Goal: Download file/media

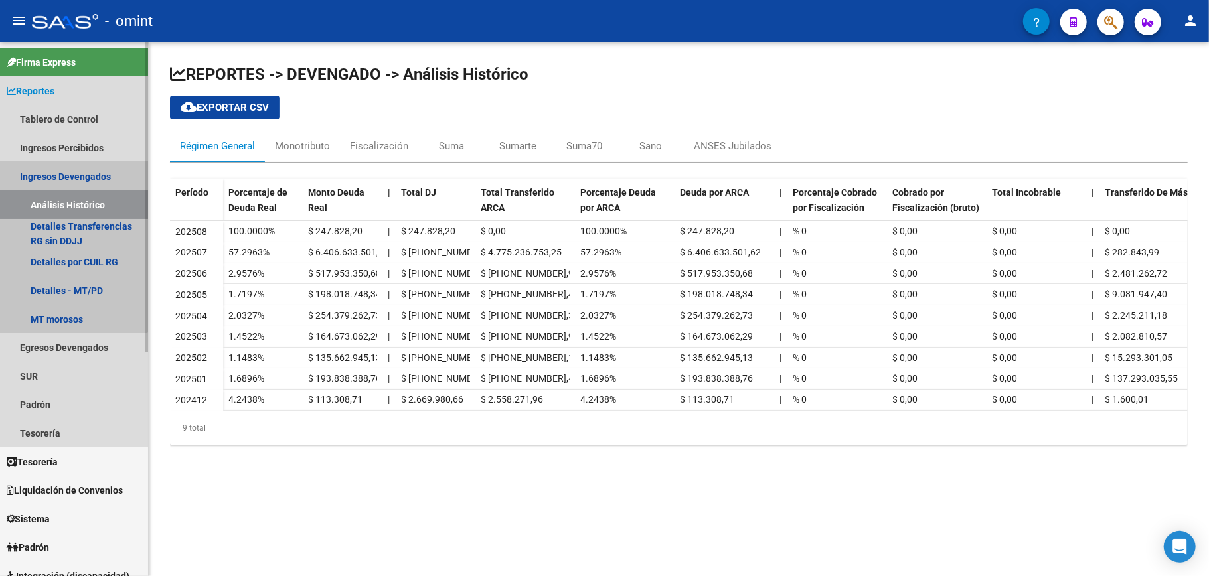
click at [44, 173] on link "Ingresos Devengados" at bounding box center [74, 176] width 148 height 29
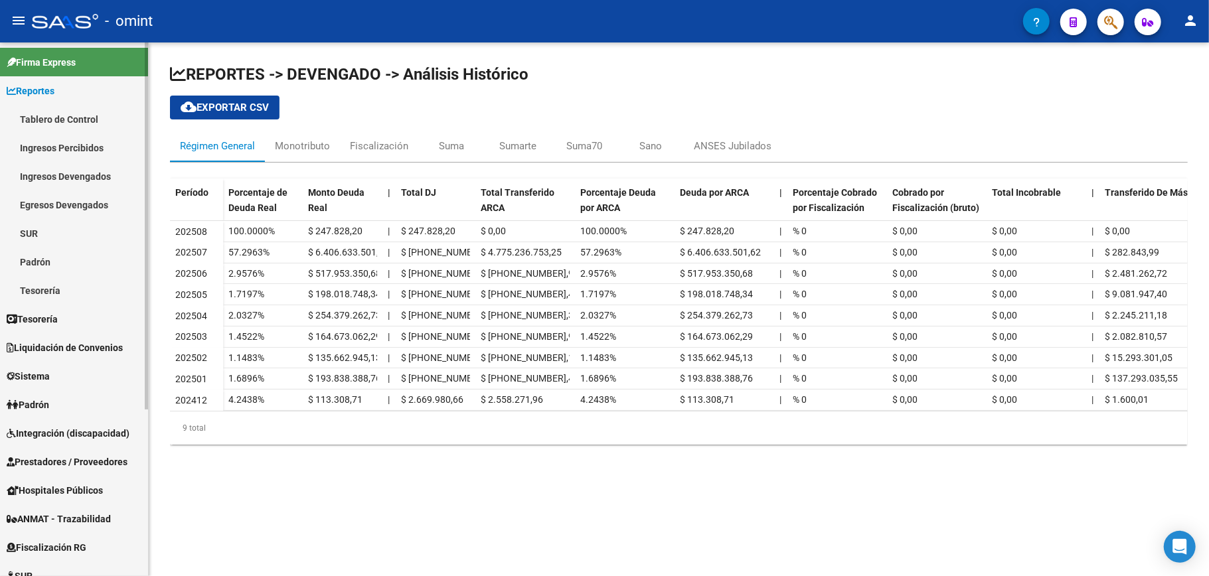
click at [59, 115] on link "Tablero de Control" at bounding box center [74, 119] width 148 height 29
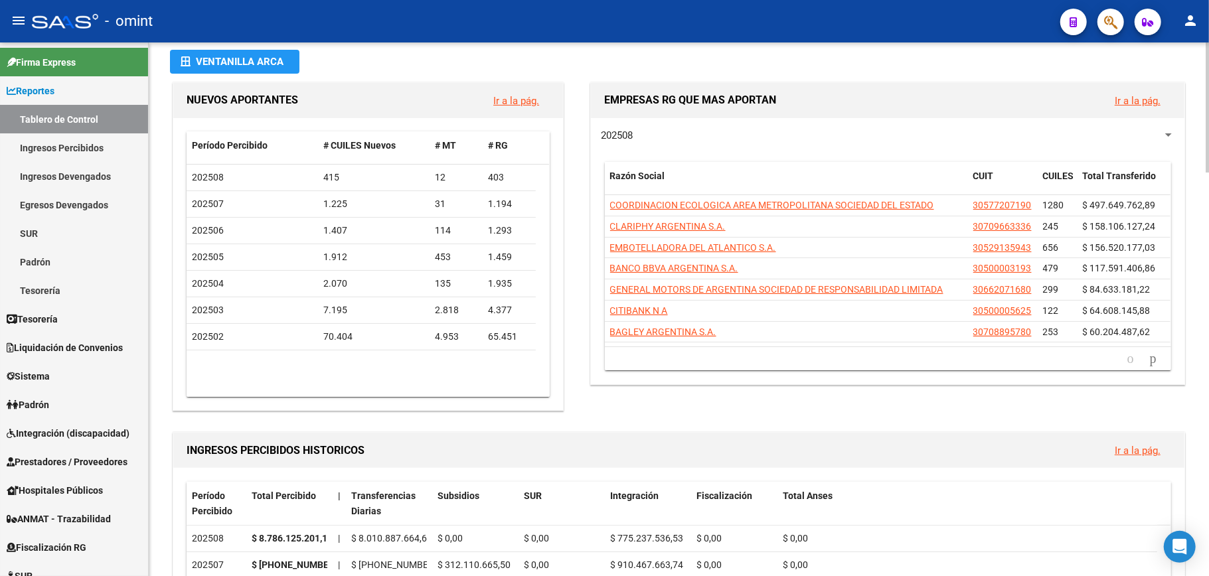
scroll to position [46, 0]
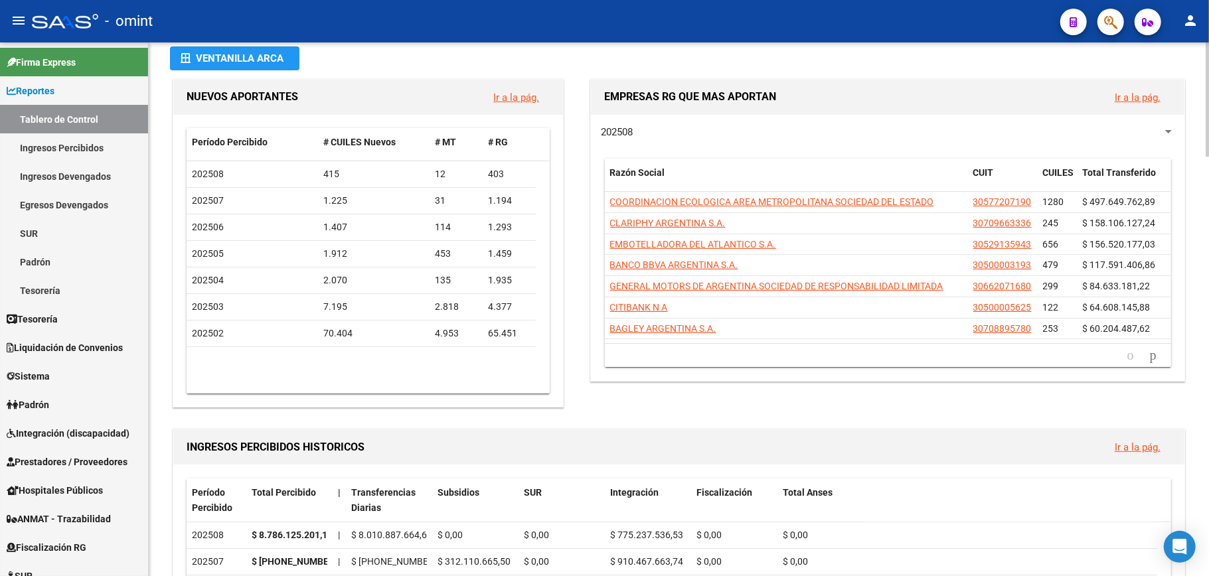
click at [1207, 157] on div at bounding box center [1207, 109] width 3 height 114
click at [1132, 94] on link "Ir a la pág." at bounding box center [1138, 98] width 46 height 12
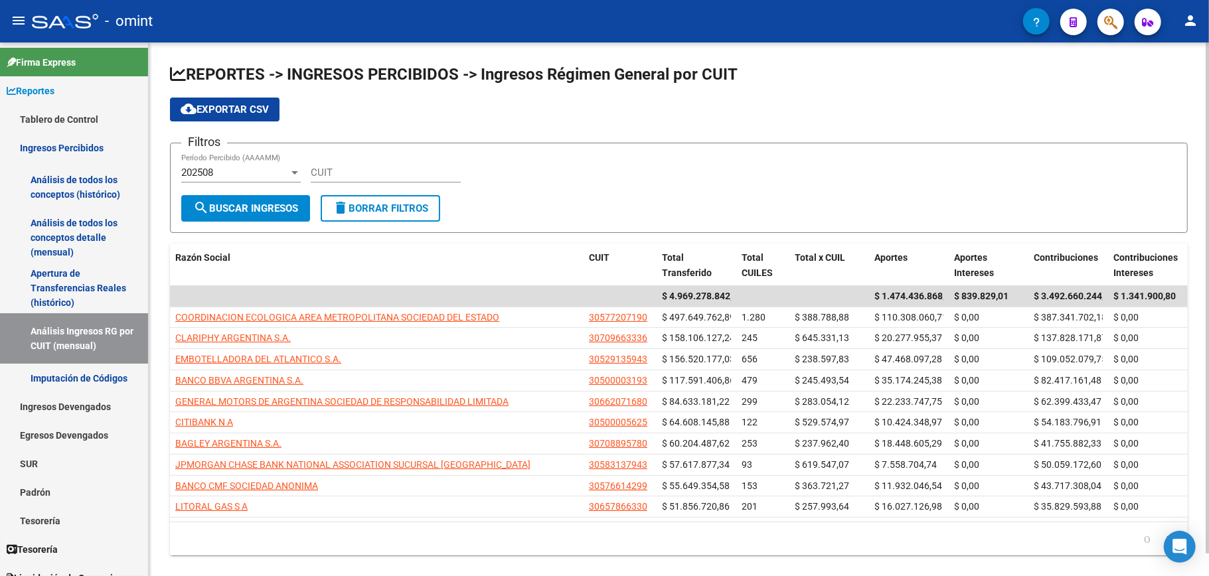
click at [240, 203] on span "search Buscar Ingresos" at bounding box center [245, 209] width 105 height 12
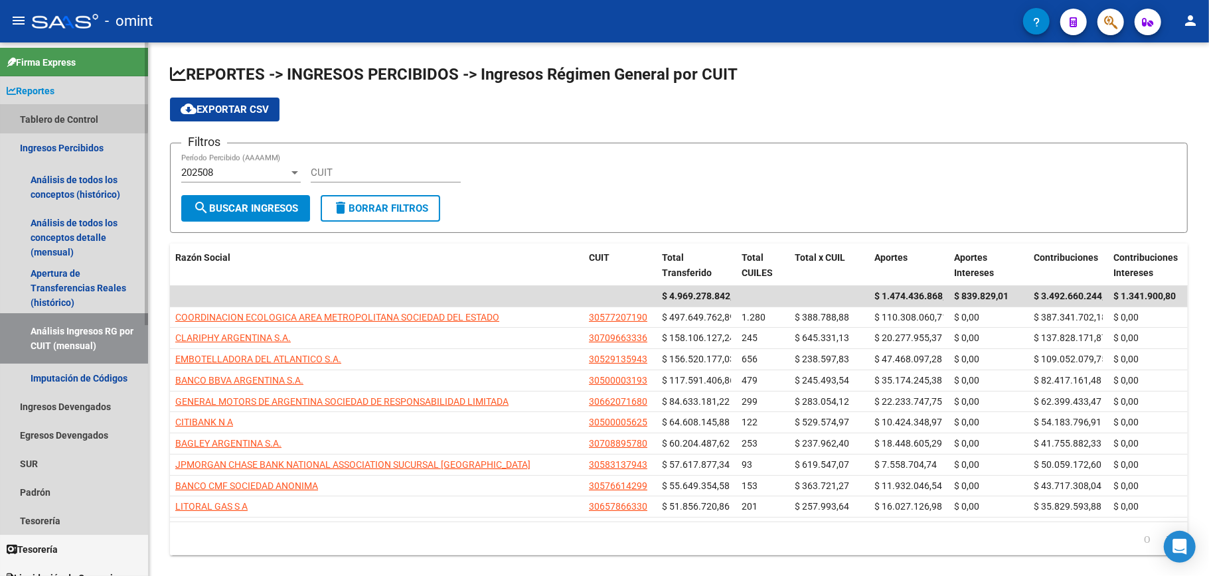
click at [66, 114] on link "Tablero de Control" at bounding box center [74, 119] width 148 height 29
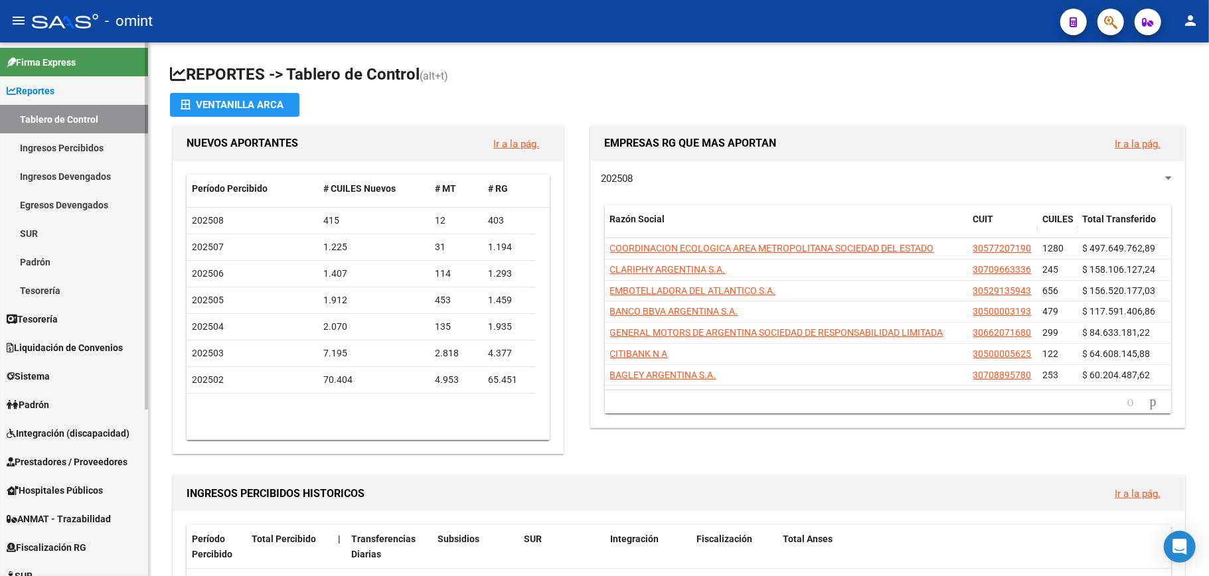
click at [76, 143] on link "Ingresos Percibidos" at bounding box center [74, 147] width 148 height 29
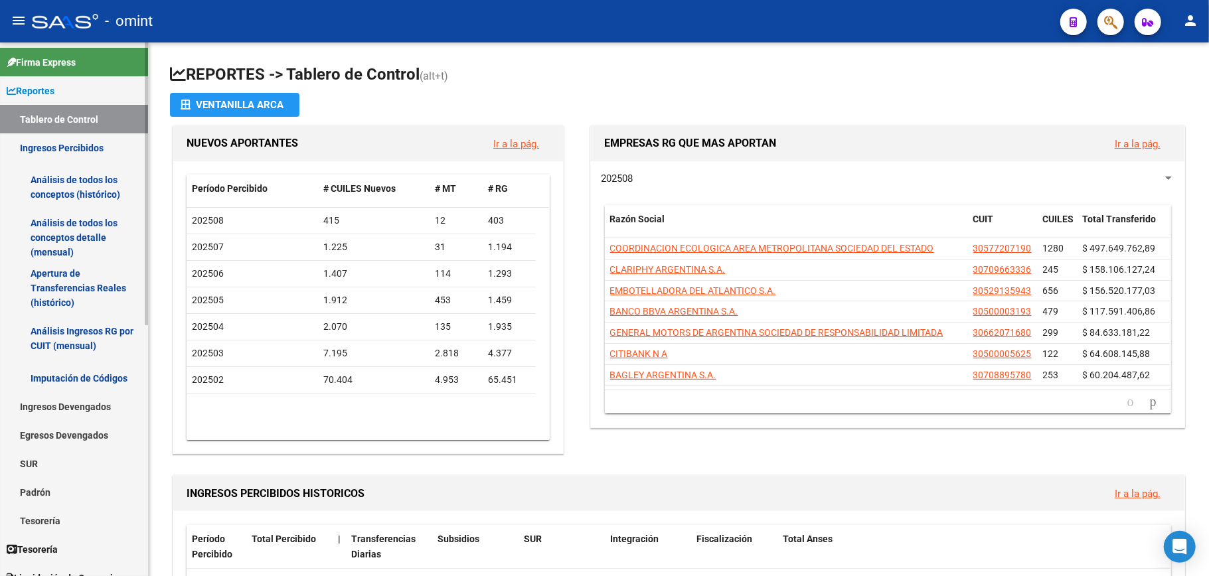
click at [56, 274] on link "Apertura de Transferencias Reales (histórico)" at bounding box center [74, 288] width 148 height 50
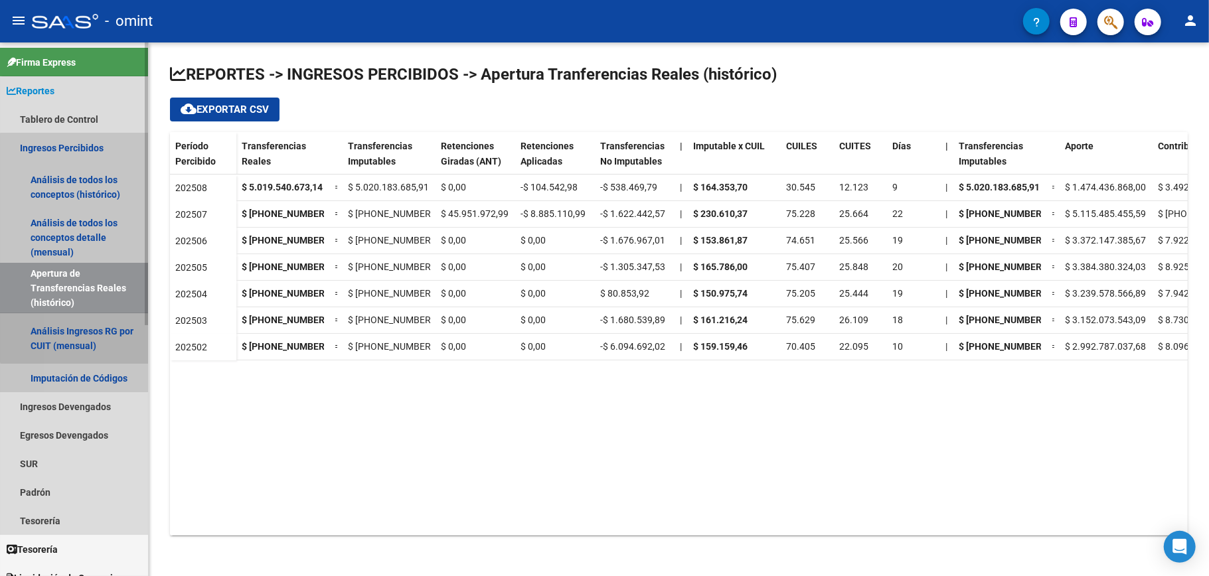
click at [92, 329] on link "Análisis Ingresos RG por CUIT (mensual)" at bounding box center [74, 338] width 148 height 50
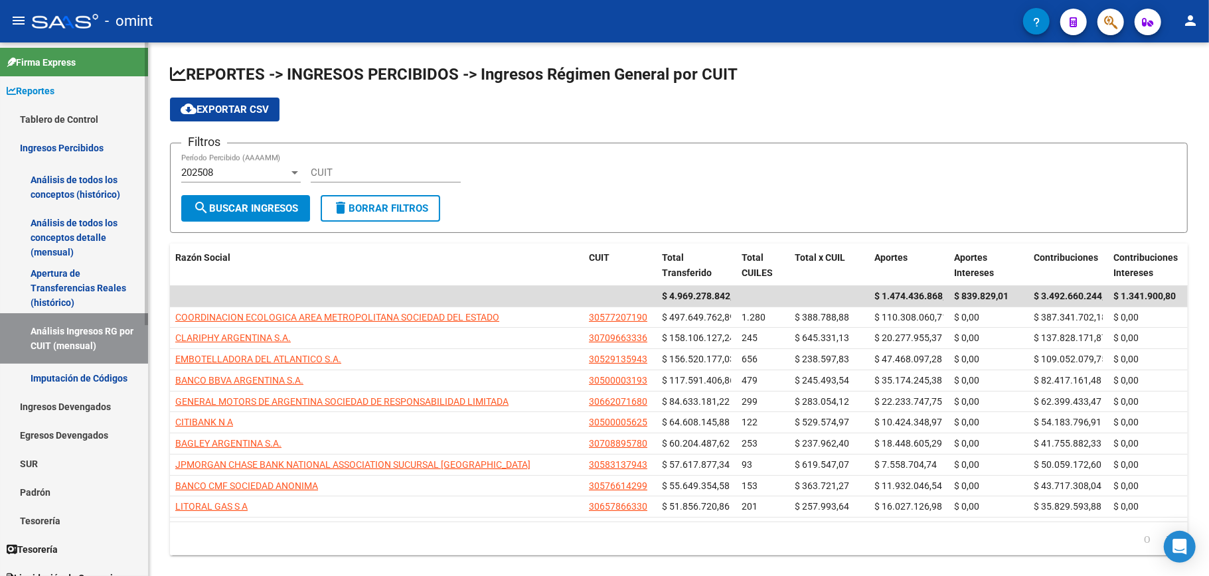
click at [66, 373] on link "Imputación de Códigos" at bounding box center [74, 378] width 148 height 29
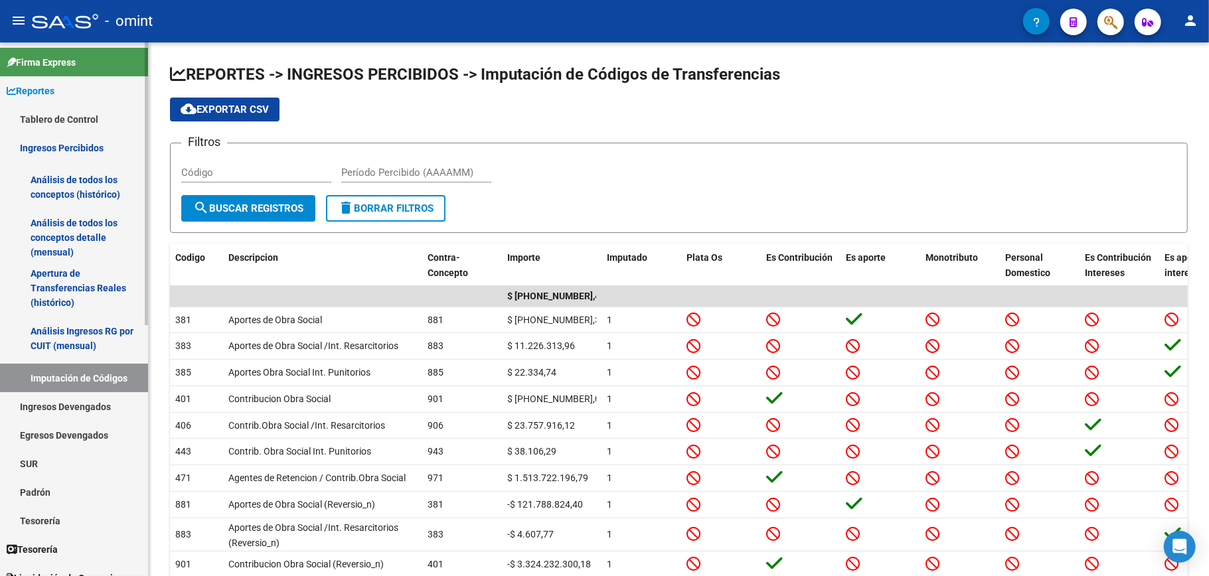
click at [64, 142] on link "Ingresos Percibidos" at bounding box center [74, 147] width 148 height 29
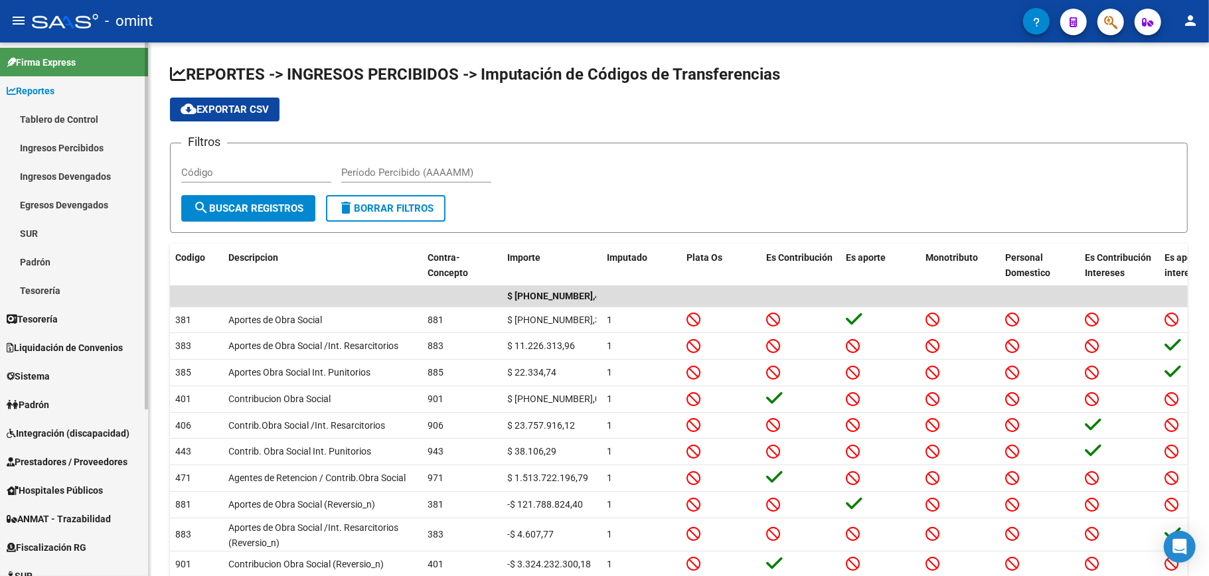
click at [84, 173] on link "Ingresos Devengados" at bounding box center [74, 176] width 148 height 29
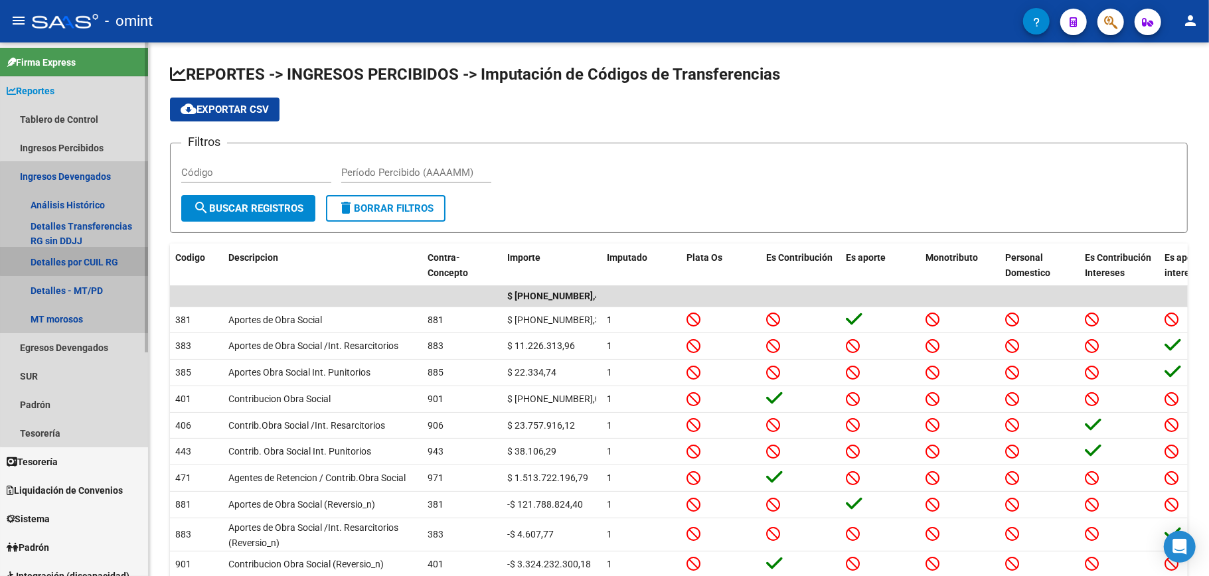
click at [85, 258] on link "Detalles por CUIL RG" at bounding box center [74, 262] width 148 height 29
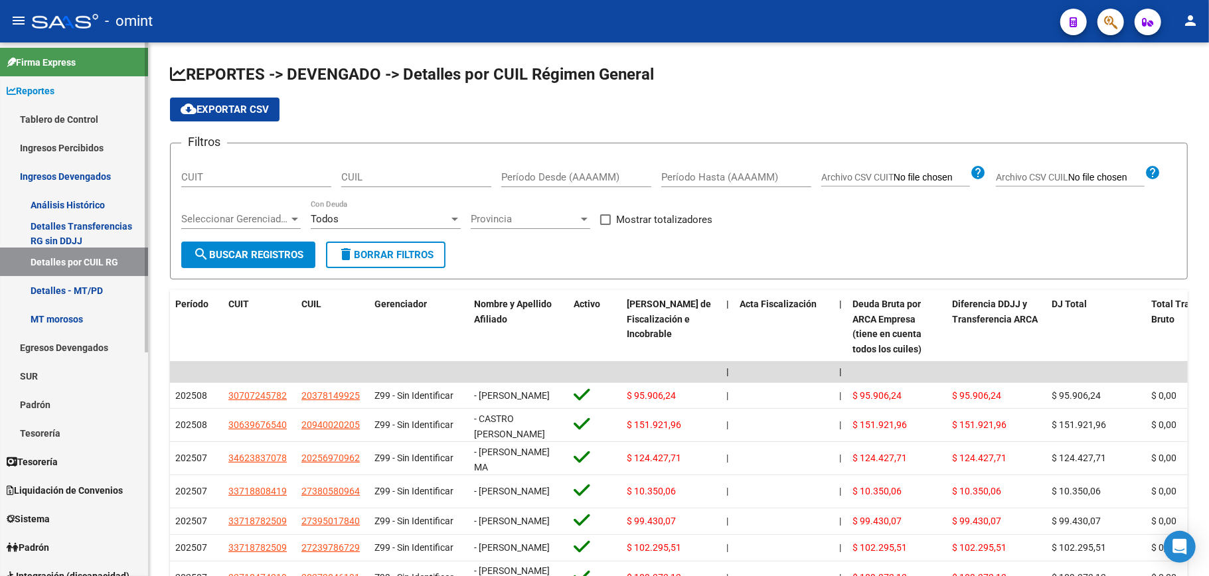
click at [48, 88] on span "Reportes" at bounding box center [31, 91] width 48 height 15
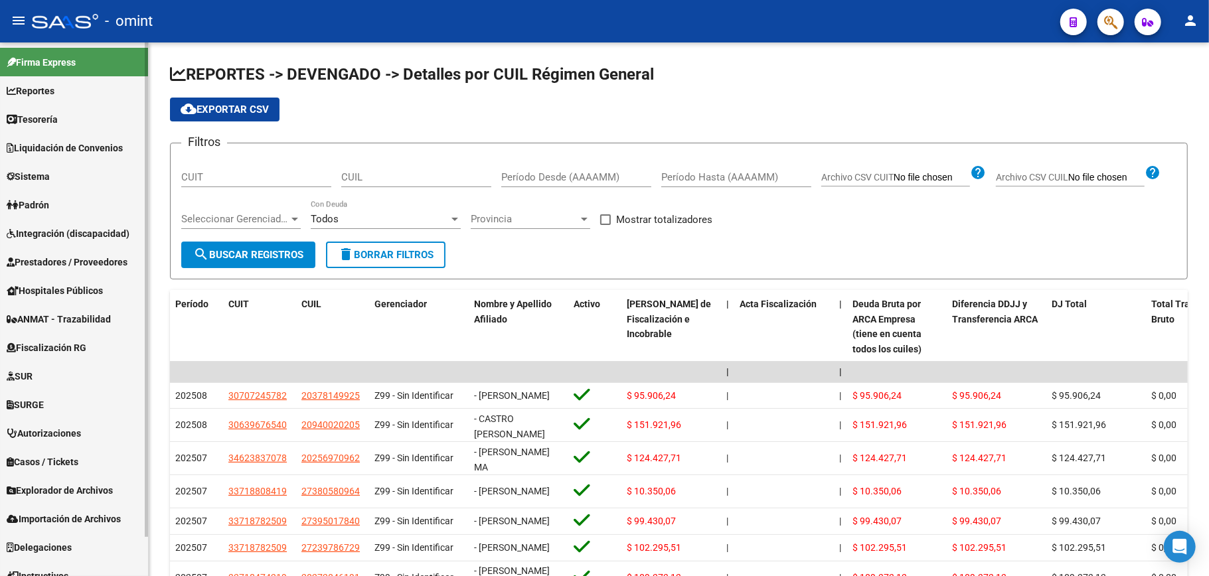
scroll to position [43, 0]
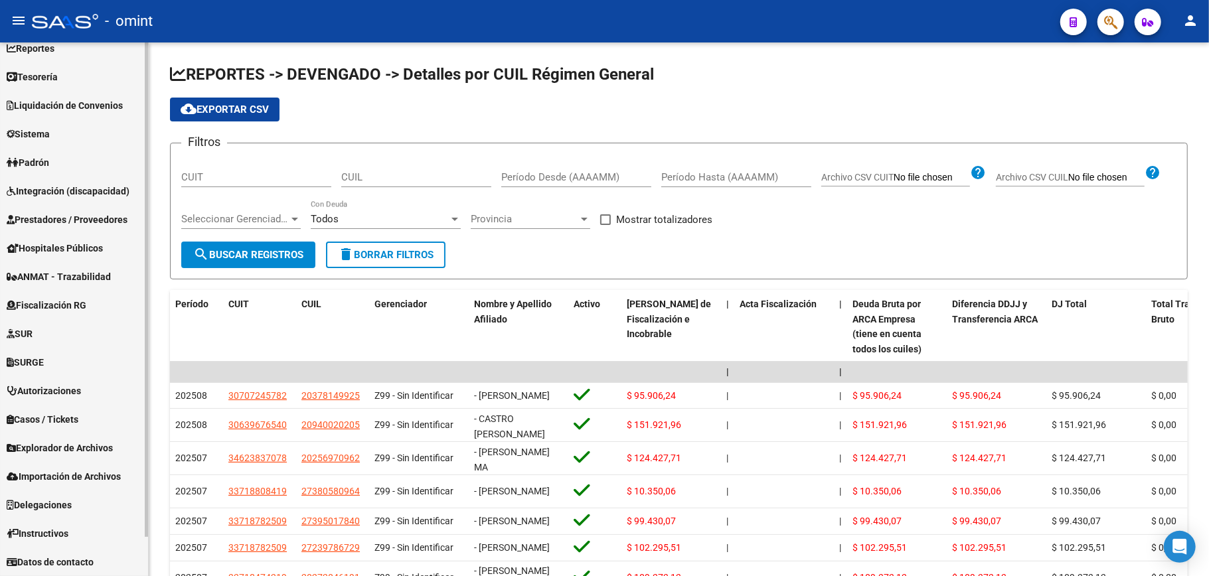
click at [69, 445] on span "Explorador de Archivos" at bounding box center [60, 448] width 106 height 15
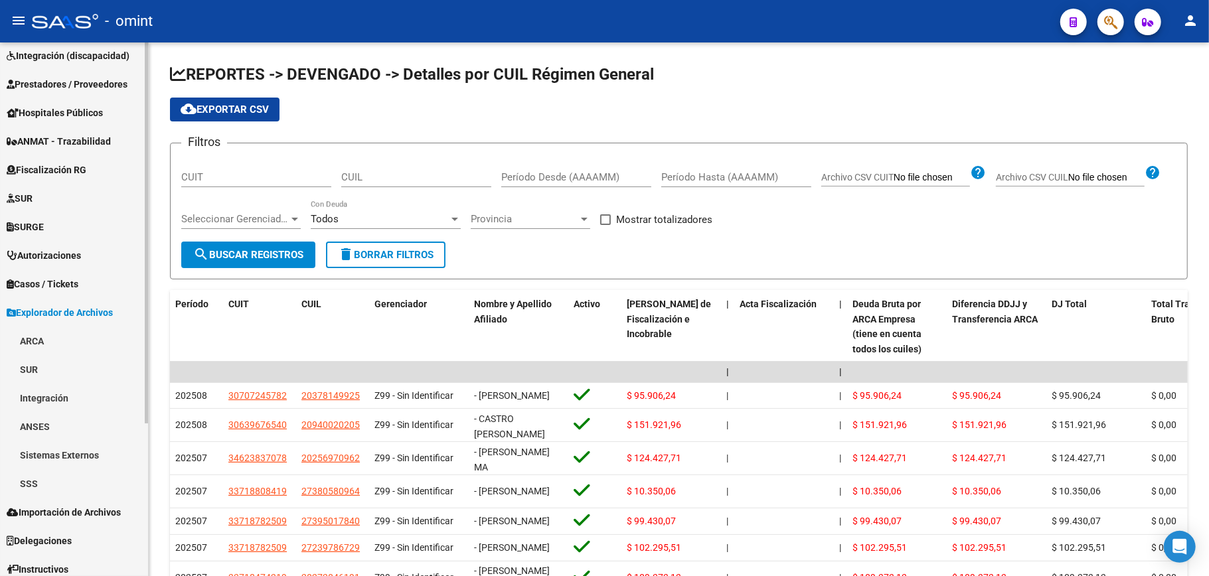
scroll to position [214, 0]
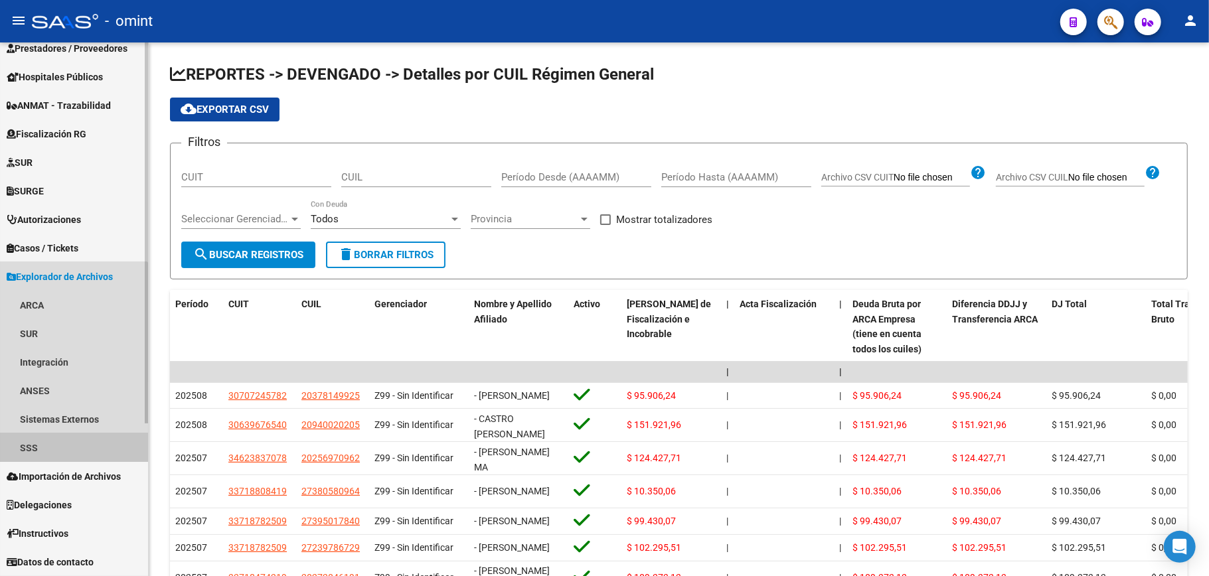
click at [33, 434] on link "SSS" at bounding box center [74, 448] width 148 height 29
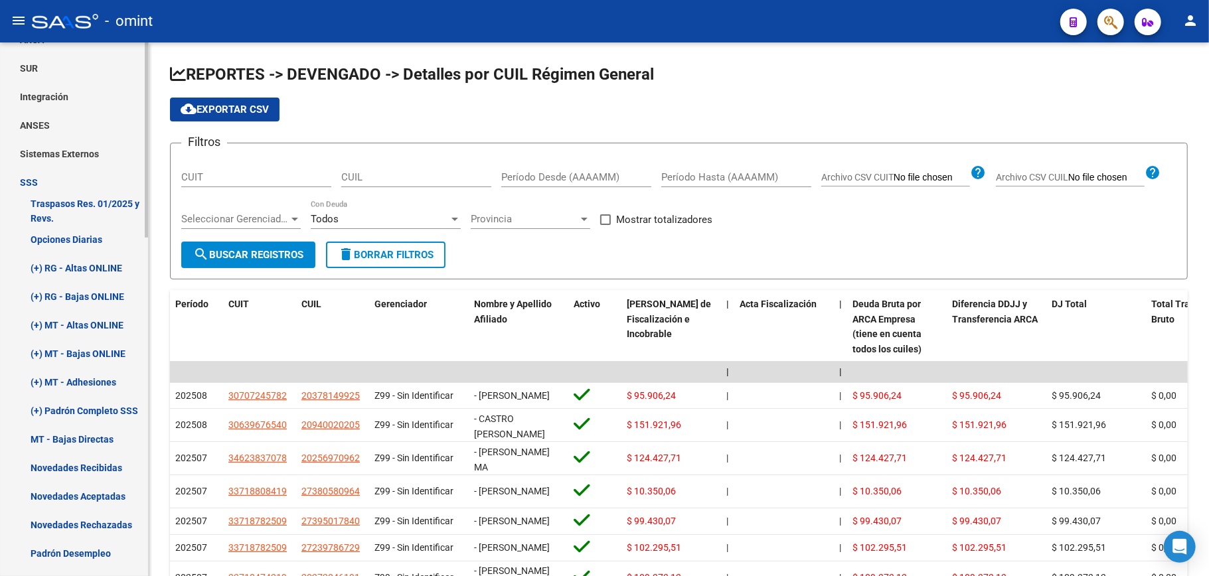
scroll to position [569, 0]
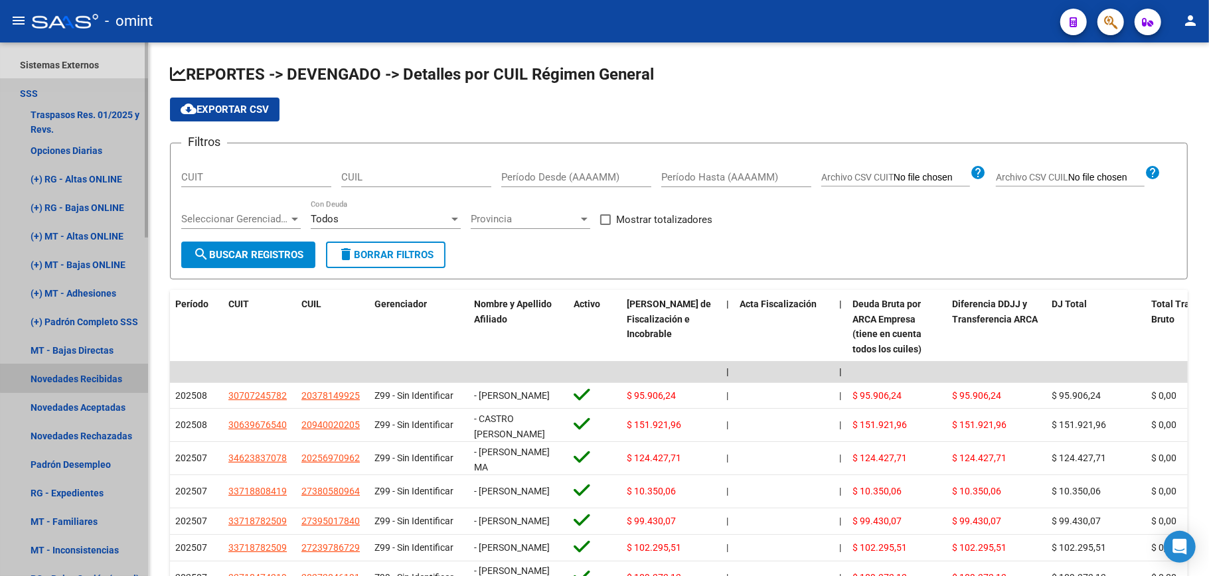
click at [78, 375] on link "Novedades Recibidas" at bounding box center [74, 379] width 148 height 29
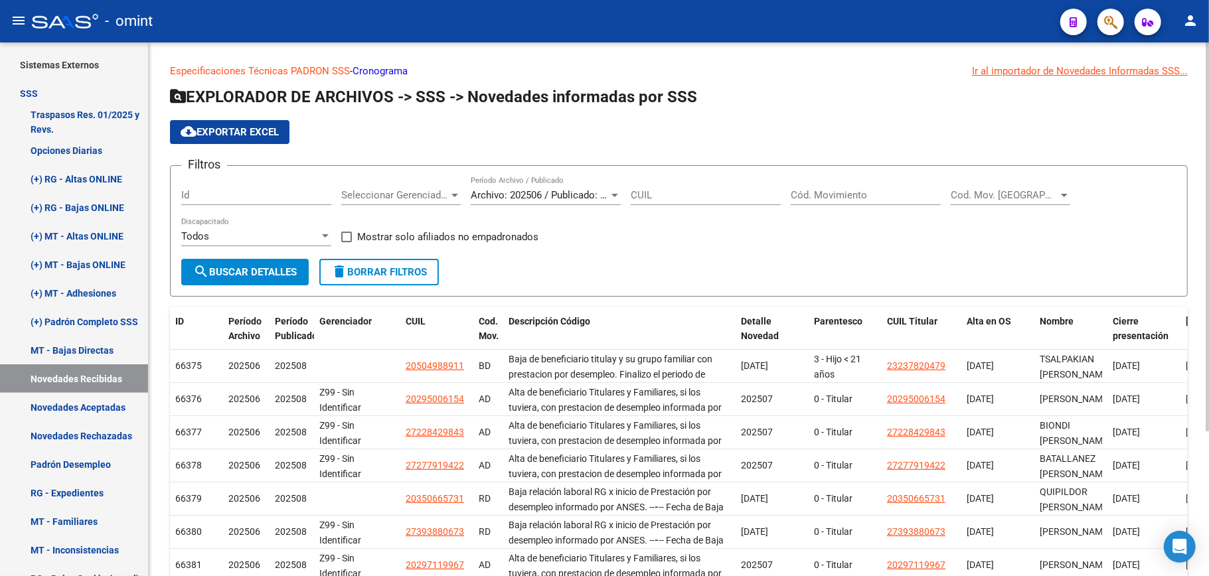
click at [614, 195] on div at bounding box center [615, 195] width 7 height 3
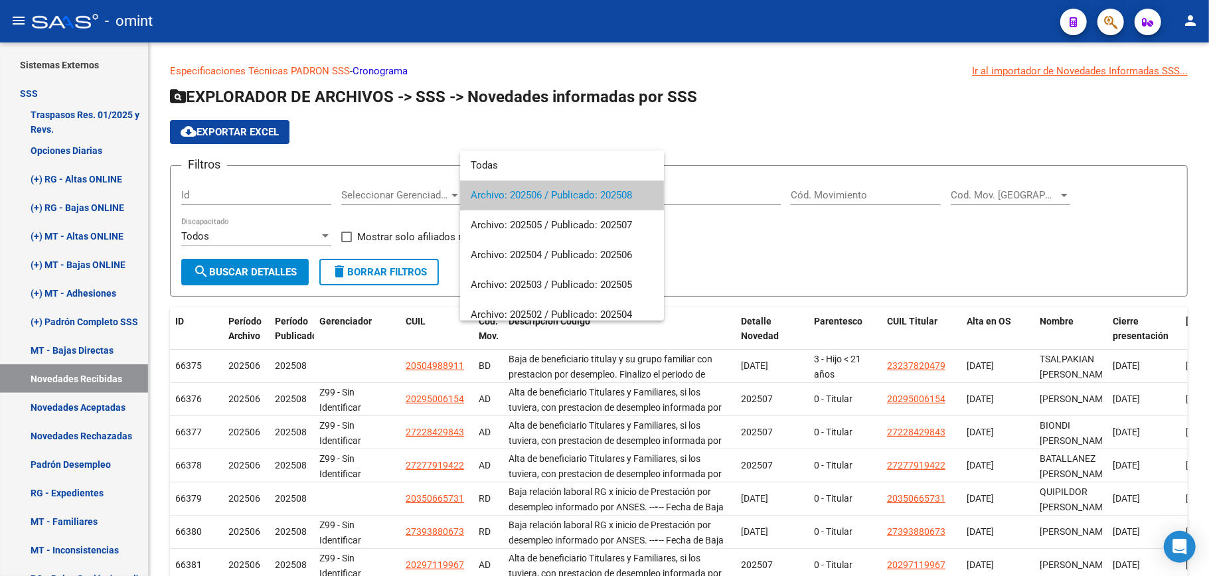
click at [821, 240] on div at bounding box center [604, 288] width 1209 height 576
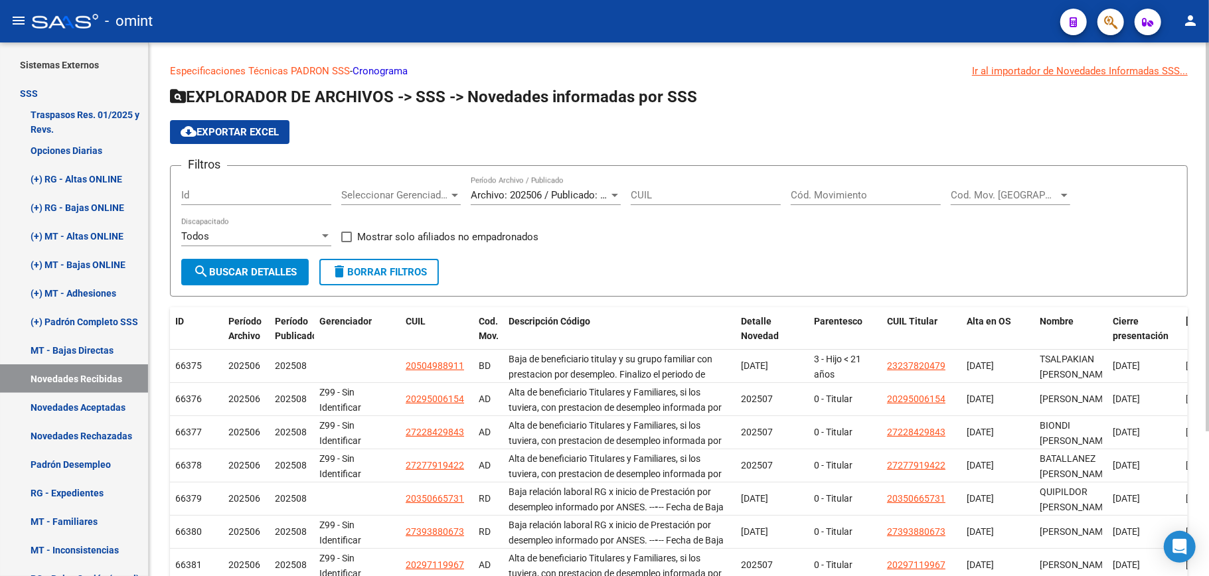
click at [587, 253] on div "Filtros Id Seleccionar Gerenciador Seleccionar Gerenciador Archivo: 202506 / Pu…" at bounding box center [679, 218] width 996 height 82
click at [251, 126] on span "cloud_download Exportar EXCEL" at bounding box center [230, 132] width 98 height 12
